Goal: Information Seeking & Learning: Check status

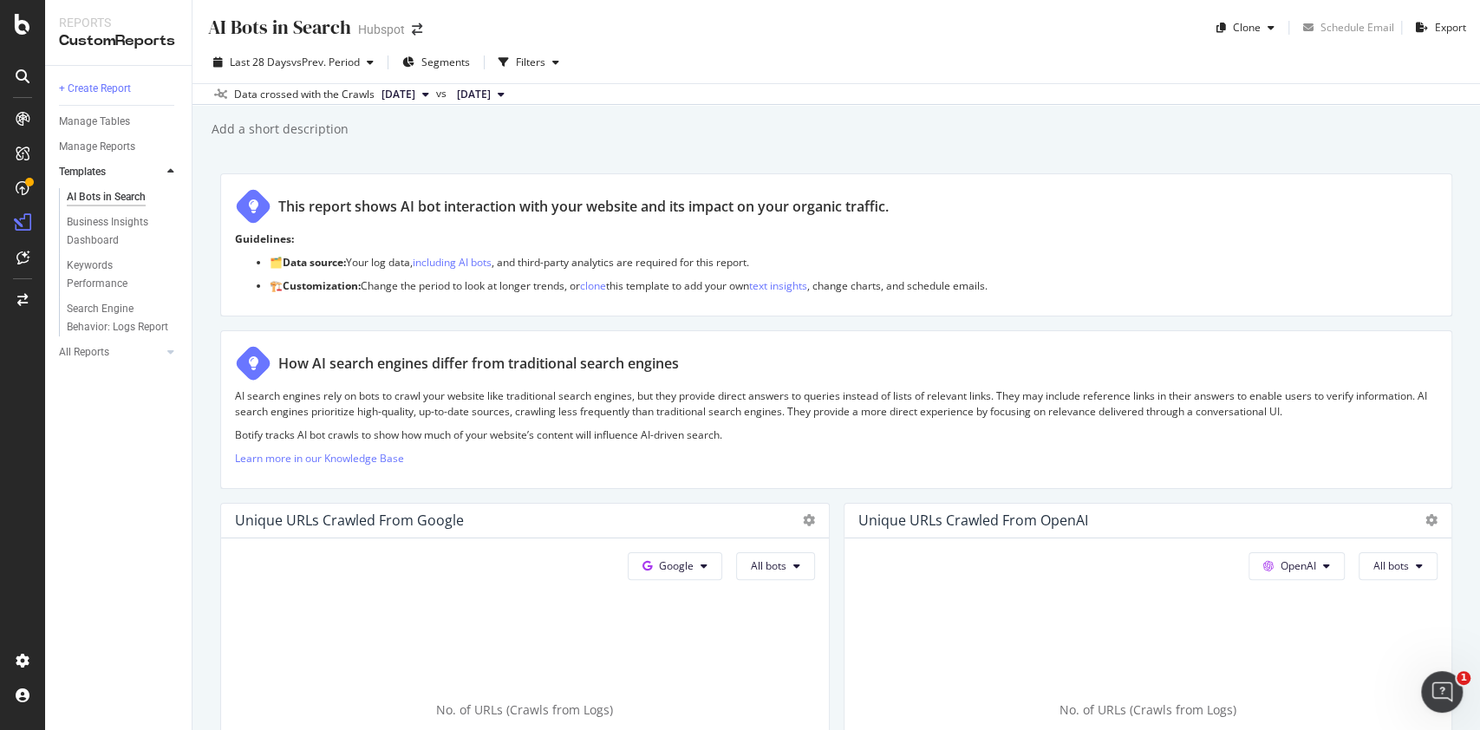
scroll to position [2219, 0]
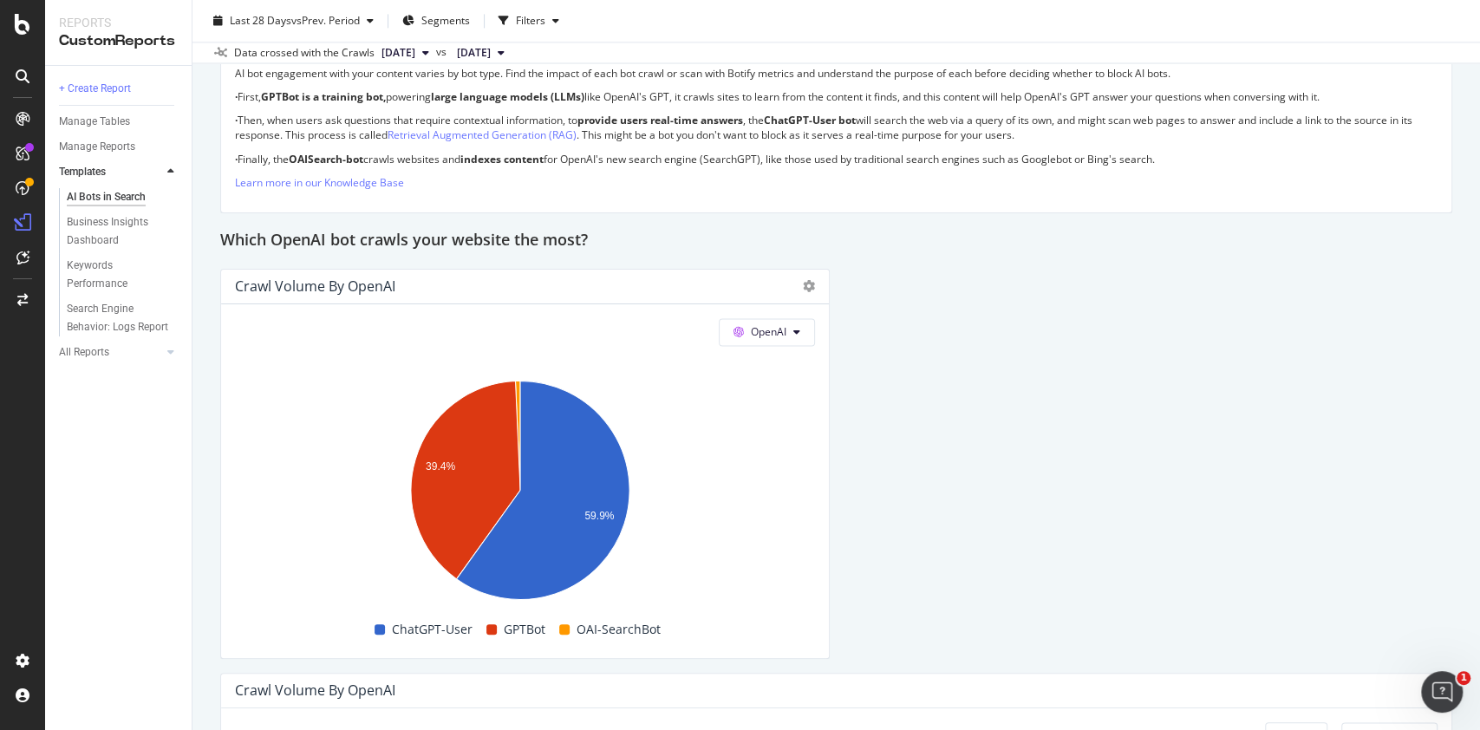
scroll to position [1665, 0]
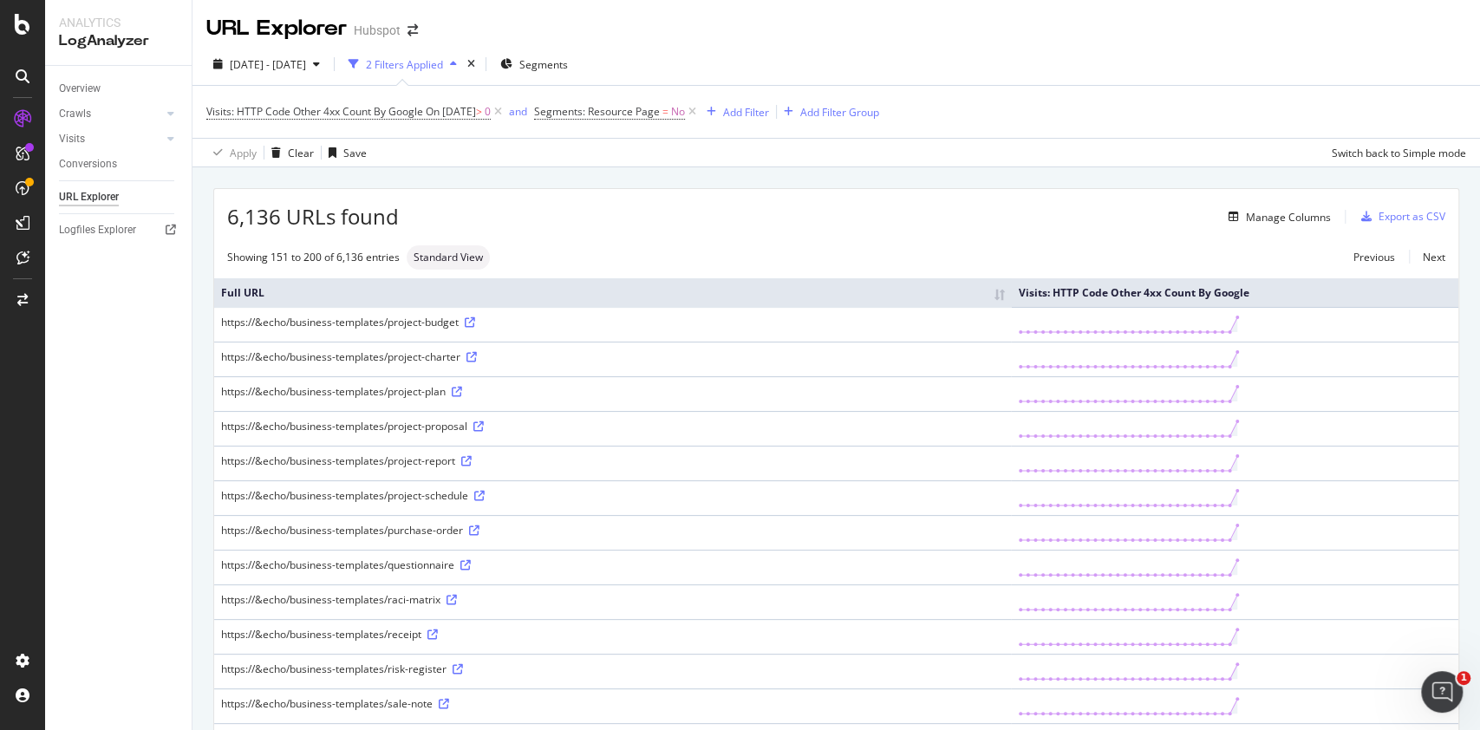
click at [1019, 156] on div "Apply Clear Save Switch back to Simple mode" at bounding box center [835, 152] width 1287 height 29
